Goal: Task Accomplishment & Management: Use online tool/utility

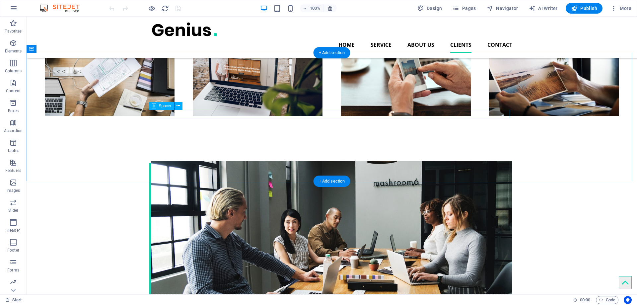
scroll to position [953, 0]
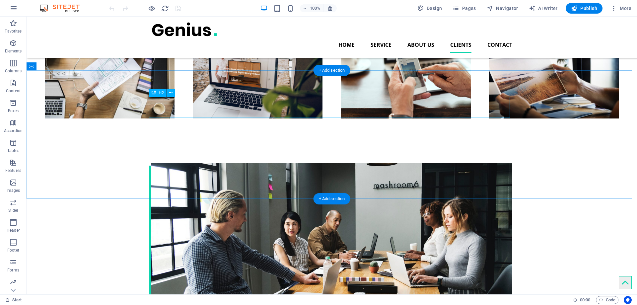
click at [171, 91] on icon at bounding box center [171, 93] width 4 height 7
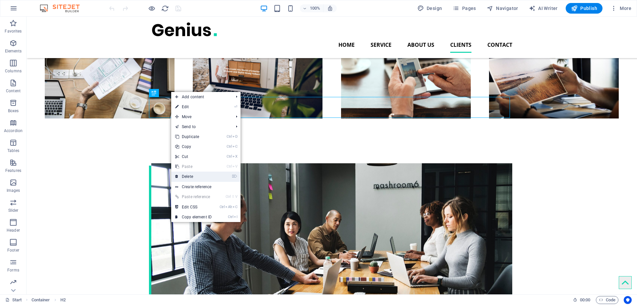
click at [201, 175] on link "⌦ Delete" at bounding box center [193, 177] width 44 height 10
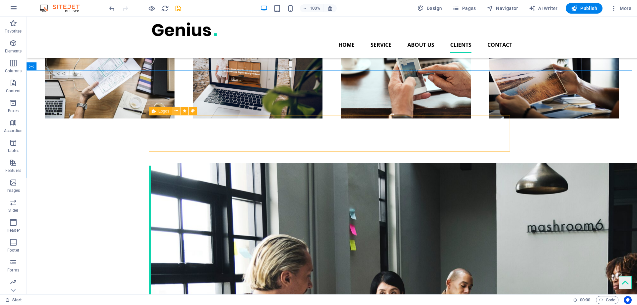
click at [177, 111] on icon at bounding box center [177, 111] width 4 height 7
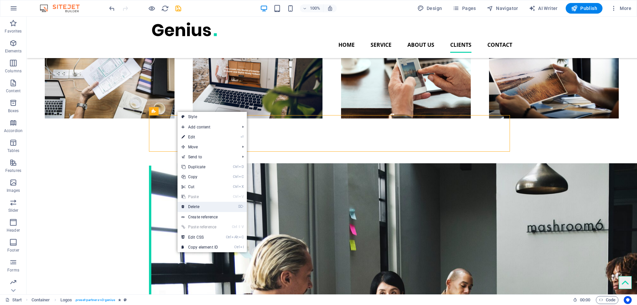
click at [209, 207] on link "⌦ Delete" at bounding box center [200, 207] width 44 height 10
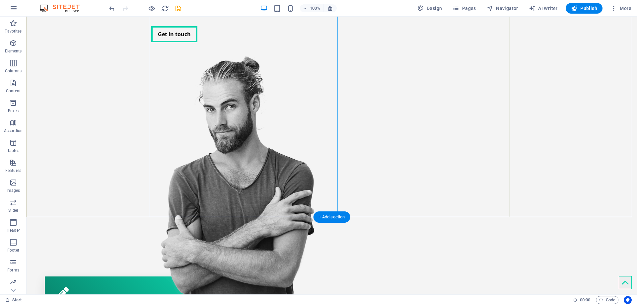
scroll to position [133, 0]
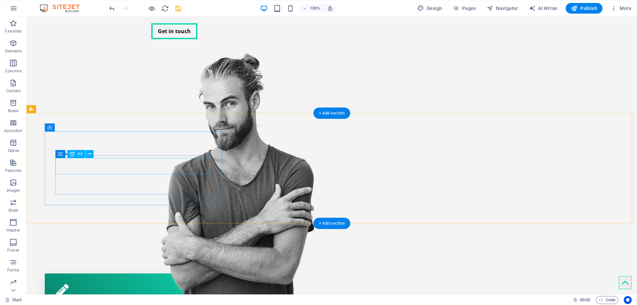
click at [167, 300] on div "Corporate design" at bounding box center [134, 308] width 158 height 16
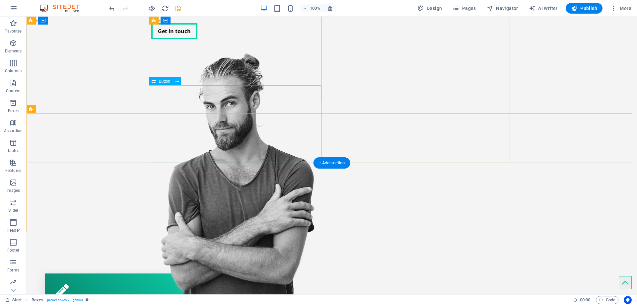
click at [177, 39] on div "Get in touch" at bounding box center [237, 31] width 173 height 16
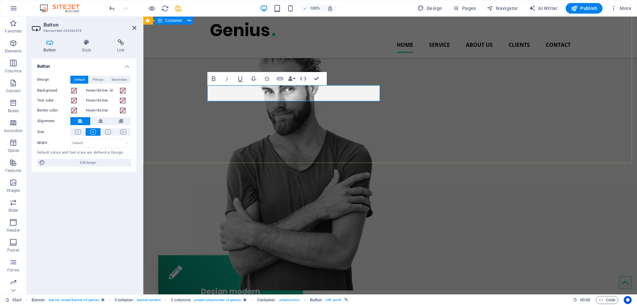
click at [186, 84] on div "One HUB Transforma afacerea ta in realitate powerd by BMD" at bounding box center [390, 100] width 494 height 380
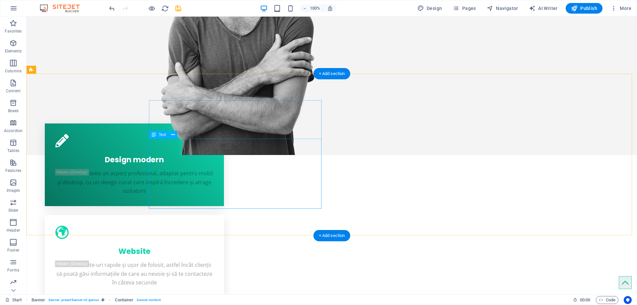
scroll to position [299, 0]
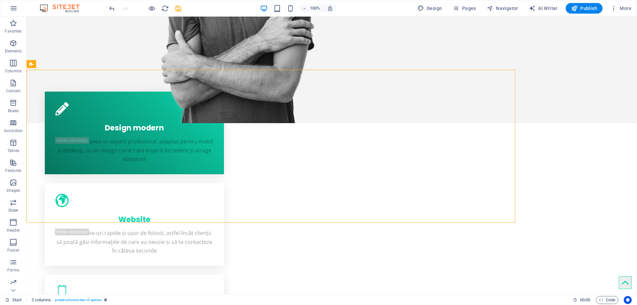
scroll to position [297, 0]
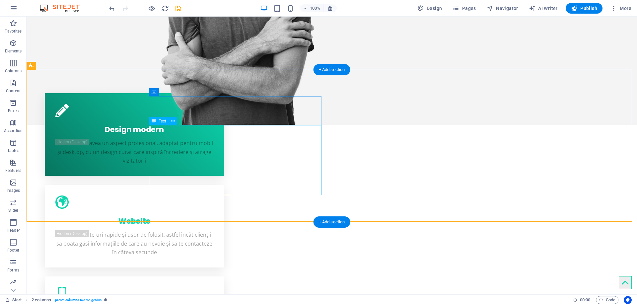
scroll to position [295, 0]
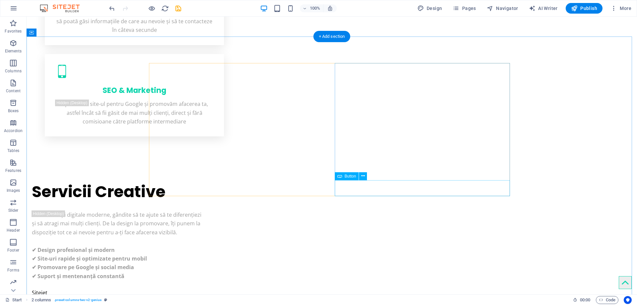
scroll to position [526, 0]
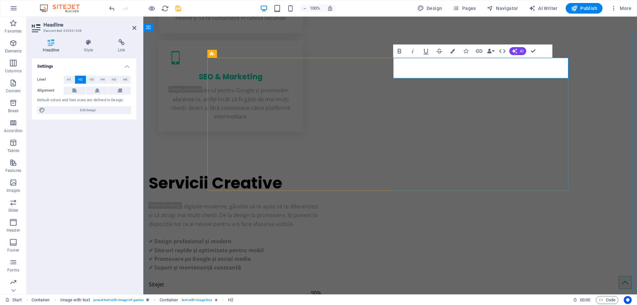
drag, startPoint x: 511, startPoint y: 70, endPoint x: 450, endPoint y: 68, distance: 61.5
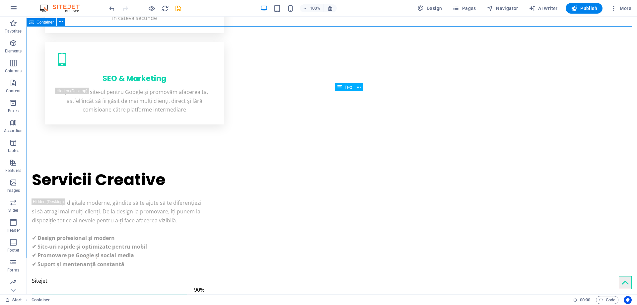
scroll to position [536, 0]
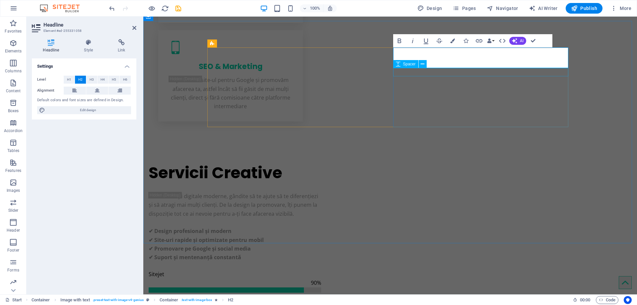
click at [427, 62] on div "Spacer" at bounding box center [412, 64] width 38 height 8
drag, startPoint x: 442, startPoint y: 55, endPoint x: 399, endPoint y: 56, distance: 42.5
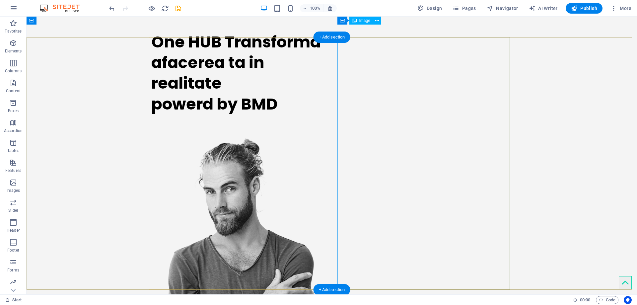
scroll to position [0, 0]
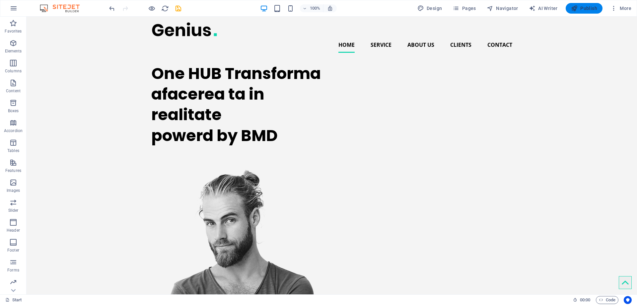
click at [587, 5] on span "Publish" at bounding box center [584, 8] width 26 height 7
